Goal: Obtain resource: Obtain resource

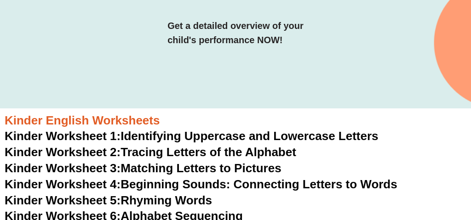
scroll to position [234, 0]
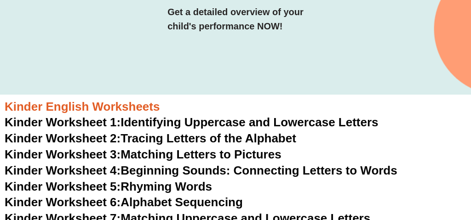
click at [112, 123] on span "Kinder Worksheet 1:" at bounding box center [63, 122] width 116 height 14
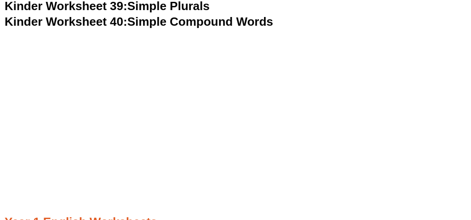
scroll to position [964, 0]
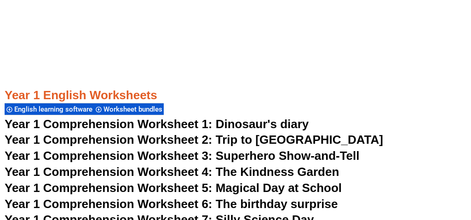
click at [215, 121] on span "Year 1 Comprehension Worksheet 1: Dinosaur's diary" at bounding box center [157, 124] width 304 height 14
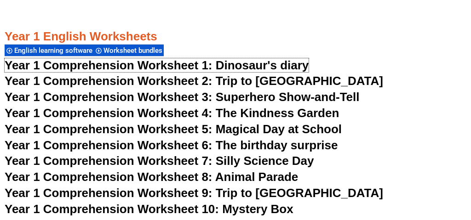
scroll to position [1140, 0]
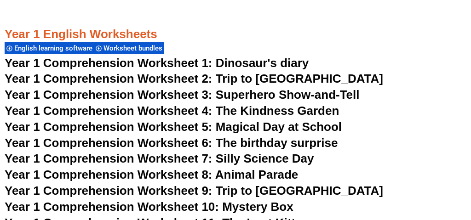
click at [197, 80] on span "Year 1 Comprehension Worksheet 2: Trip to [GEOGRAPHIC_DATA]" at bounding box center [194, 79] width 378 height 14
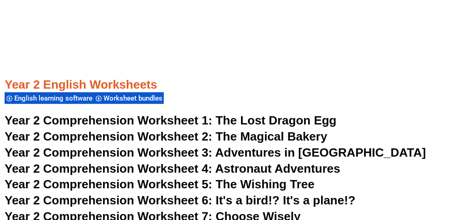
scroll to position [2125, 0]
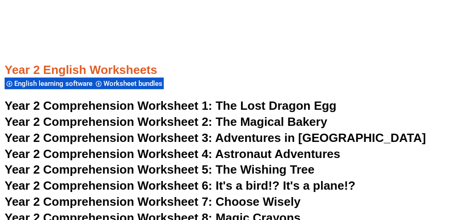
click at [186, 105] on span "Year 2 Comprehension Worksheet 1:" at bounding box center [109, 106] width 208 height 14
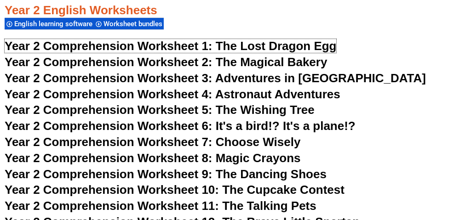
scroll to position [2186, 0]
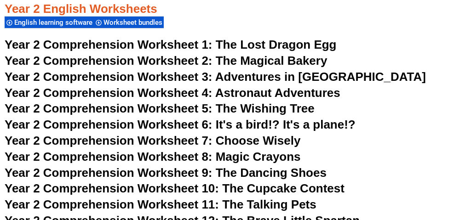
click at [253, 44] on span "The Lost Dragon Egg" at bounding box center [276, 45] width 121 height 14
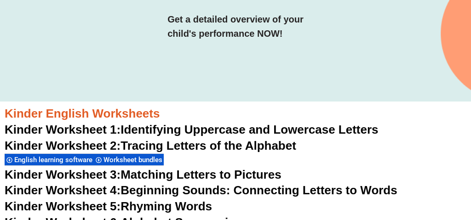
scroll to position [234, 0]
